Goal: Information Seeking & Learning: Learn about a topic

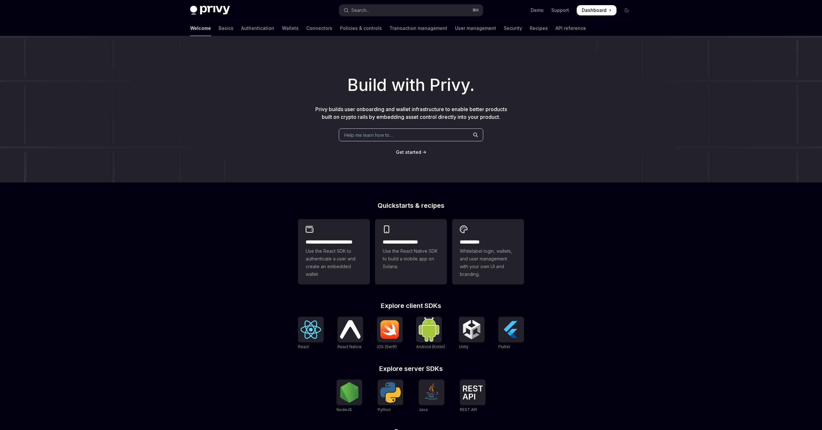
click at [396, 132] on div "Help me learn how to…" at bounding box center [411, 134] width 144 height 13
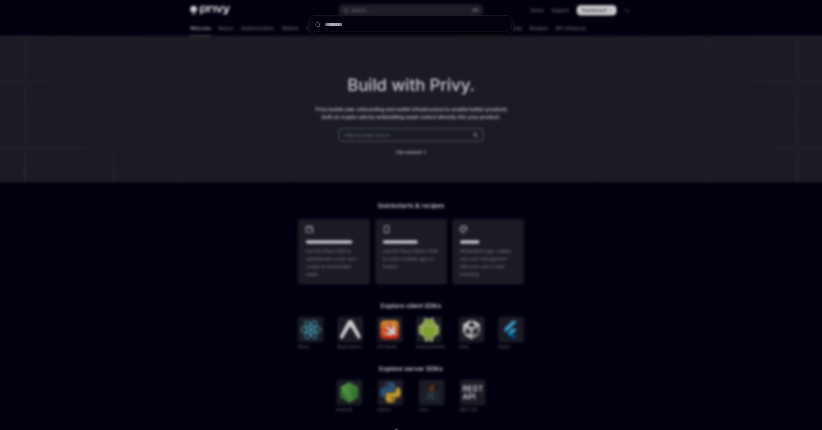
click at [267, 196] on div at bounding box center [411, 215] width 822 height 430
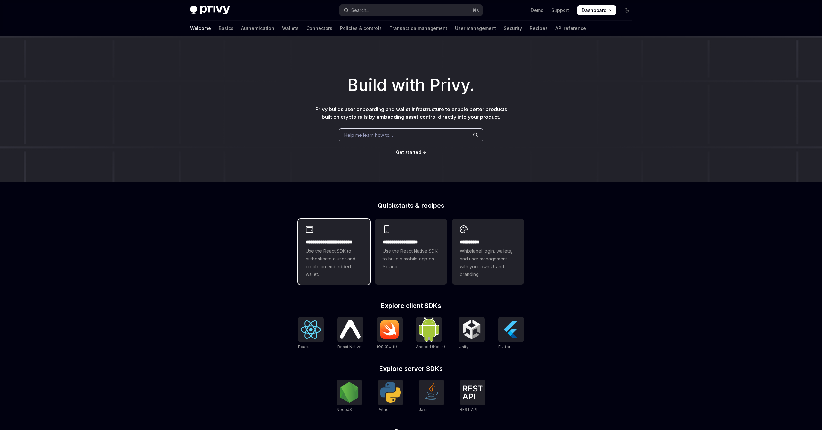
click at [336, 260] on span "Use the React SDK to authenticate a user and create an embedded wallet." at bounding box center [334, 262] width 56 height 31
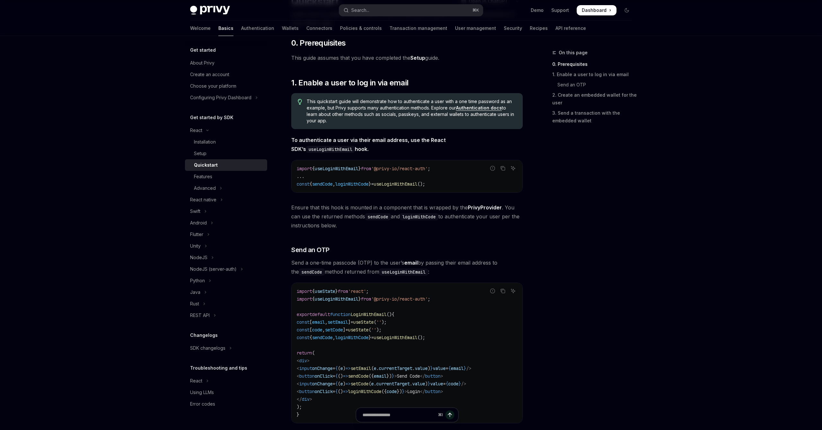
scroll to position [64, 0]
click at [223, 185] on button "Advanced" at bounding box center [226, 188] width 82 height 12
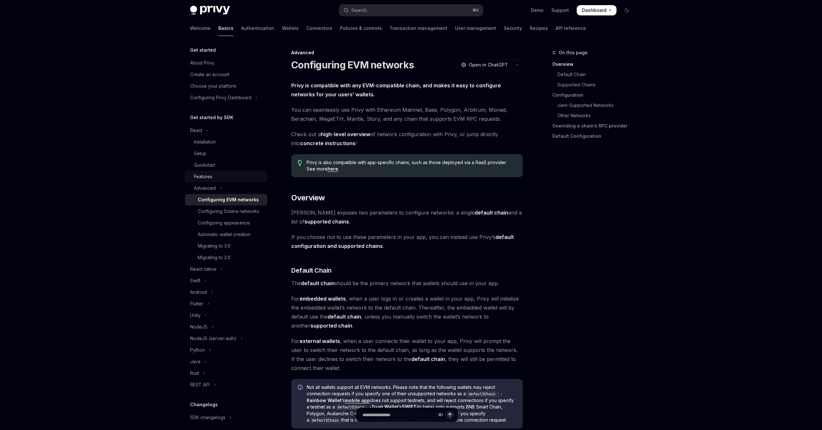
click at [213, 178] on div "Features" at bounding box center [228, 177] width 69 height 8
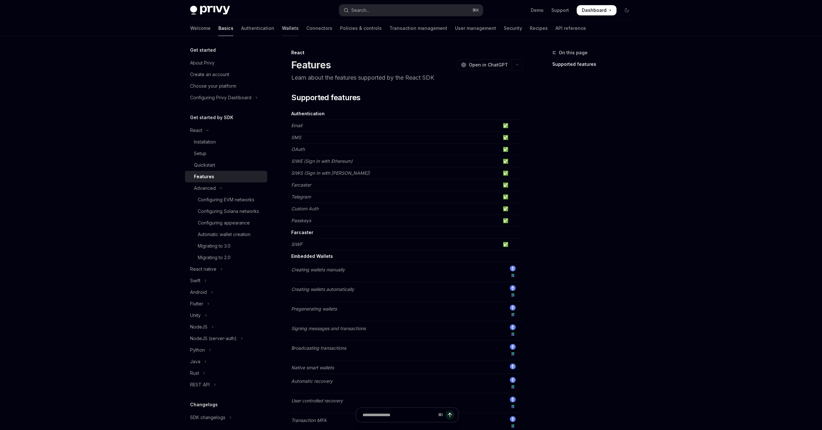
click at [282, 33] on link "Wallets" at bounding box center [290, 28] width 17 height 15
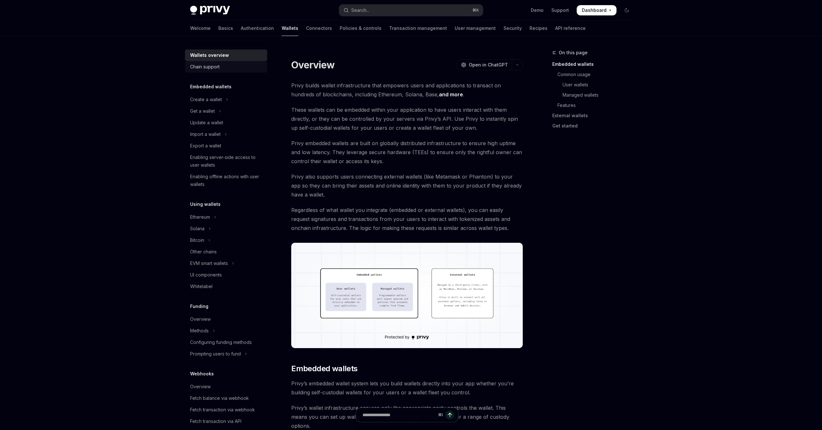
click at [213, 69] on div "Chain support" at bounding box center [205, 67] width 30 height 8
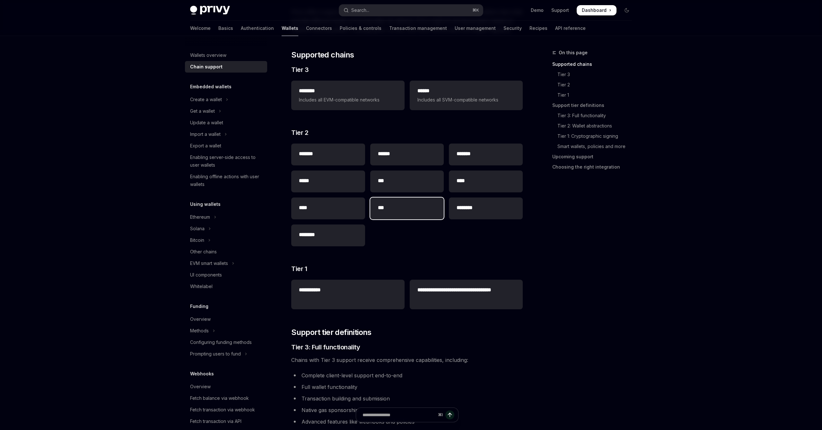
scroll to position [71, 0]
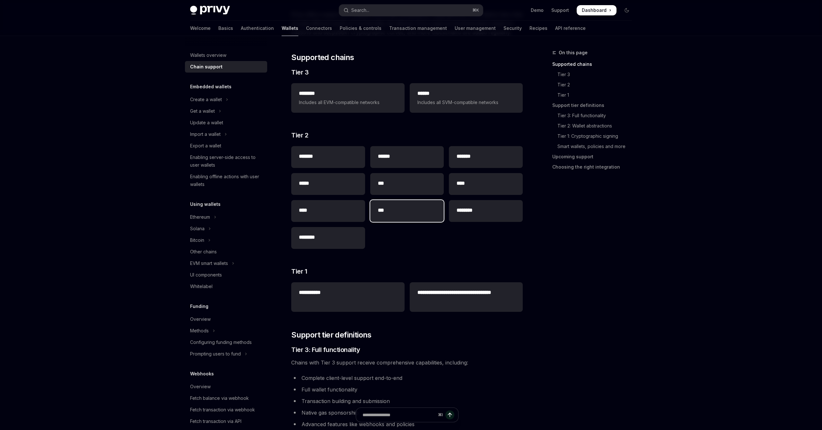
click at [398, 216] on div "***" at bounding box center [407, 211] width 74 height 22
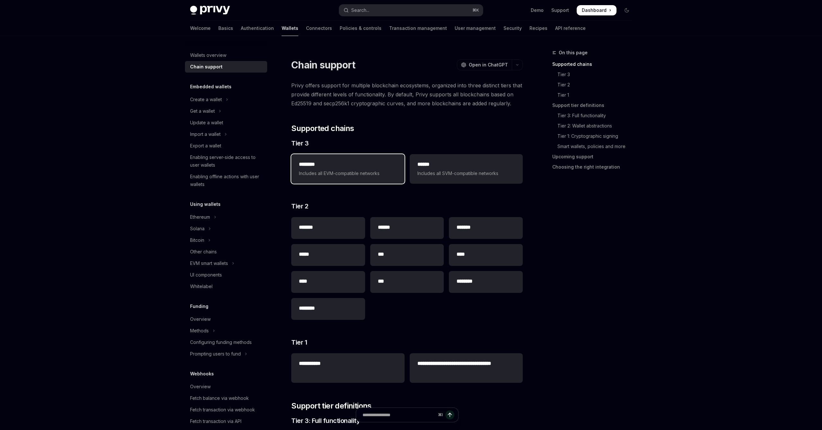
click at [340, 169] on div "******** Includes all EVM-compatible networks" at bounding box center [348, 168] width 98 height 17
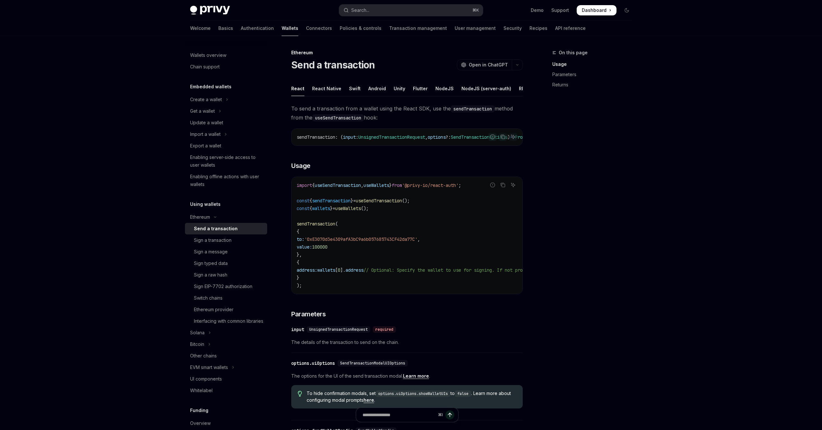
type textarea "*"
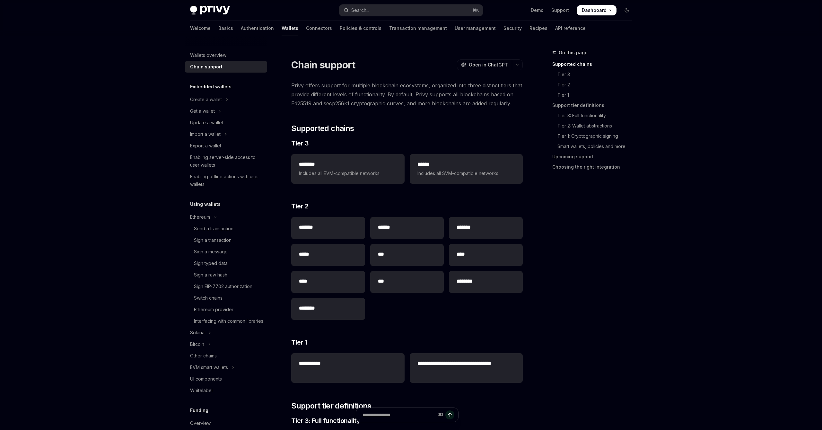
click at [215, 9] on img at bounding box center [210, 10] width 40 height 9
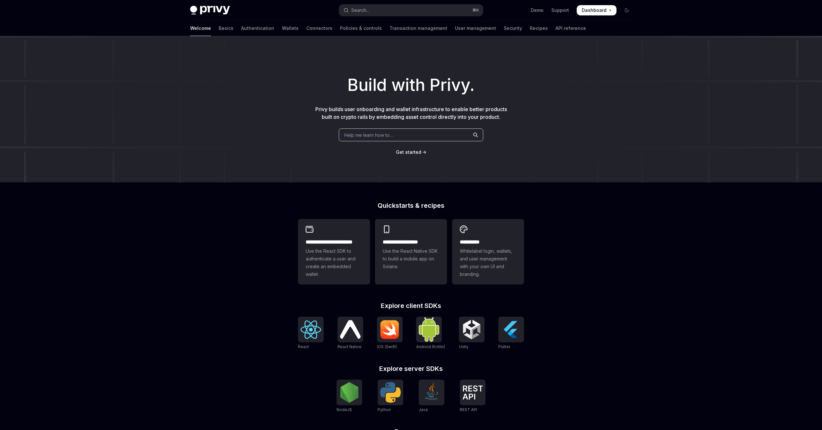
click at [591, 8] on span "Dashboard" at bounding box center [594, 10] width 25 height 6
